Goal: Find contact information: Obtain details needed to contact an individual or organization

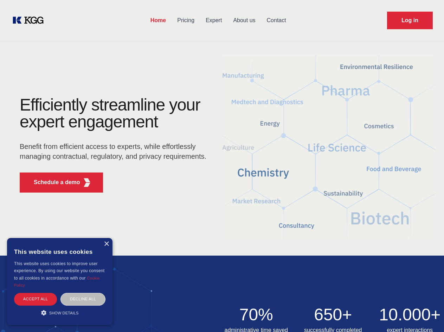
click at [222, 166] on div "Efficiently streamline your expert engagement Benefit from efficient access to …" at bounding box center [115, 147] width 214 height 102
click at [53, 182] on p "Schedule a demo" at bounding box center [57, 182] width 46 height 8
click at [106, 244] on div "× This website uses cookies This website uses cookies to improve user experienc…" at bounding box center [59, 281] width 105 height 87
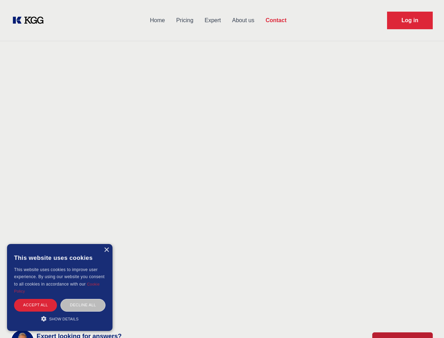
click at [36, 299] on div "Accept all" at bounding box center [35, 305] width 43 height 12
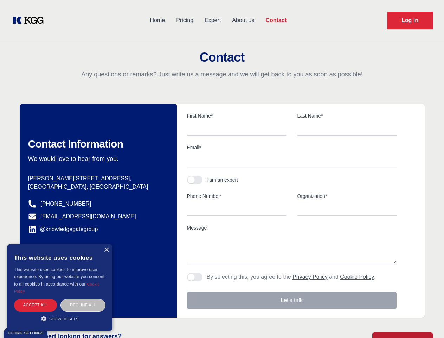
click at [83, 299] on div "Contact Information We would love to hear from you. Postal address [PERSON_NAME…" at bounding box center [99, 210] width 158 height 213
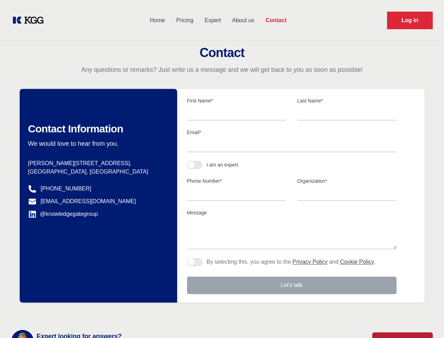
click at [60, 312] on main "Contact Any questions or remarks? Just write us a message and we will get back …" at bounding box center [222, 183] width 444 height 366
